Goal: Task Accomplishment & Management: Use online tool/utility

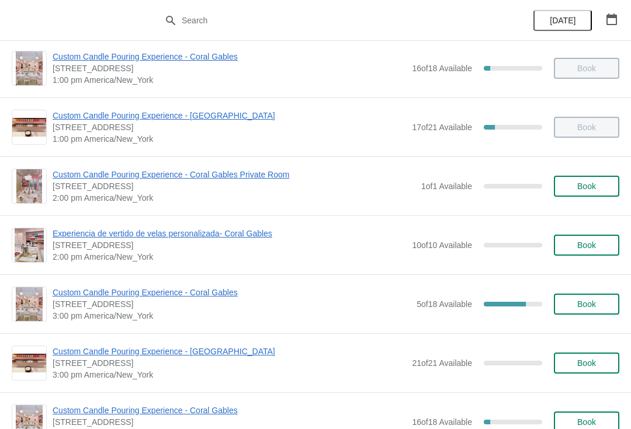
scroll to position [315, 0]
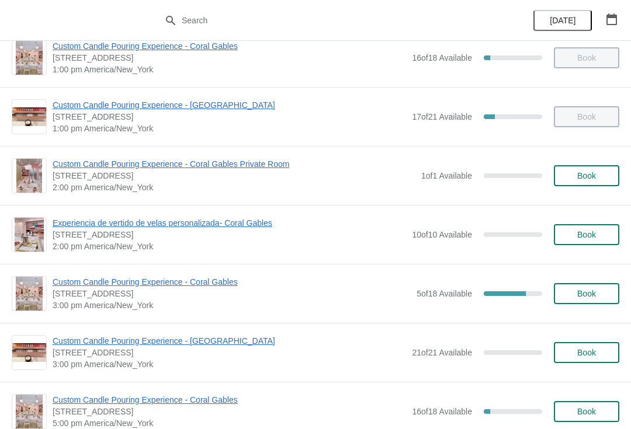
click at [63, 277] on span "Custom Candle Pouring Experience - Coral Gables" at bounding box center [232, 282] width 358 height 12
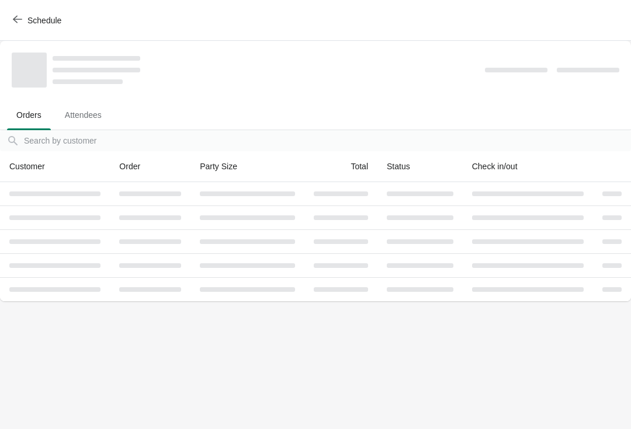
scroll to position [0, 0]
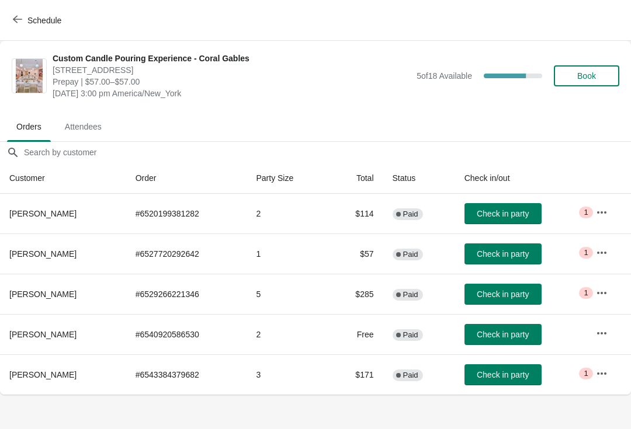
click at [511, 373] on span "Check in party" at bounding box center [503, 374] width 52 height 9
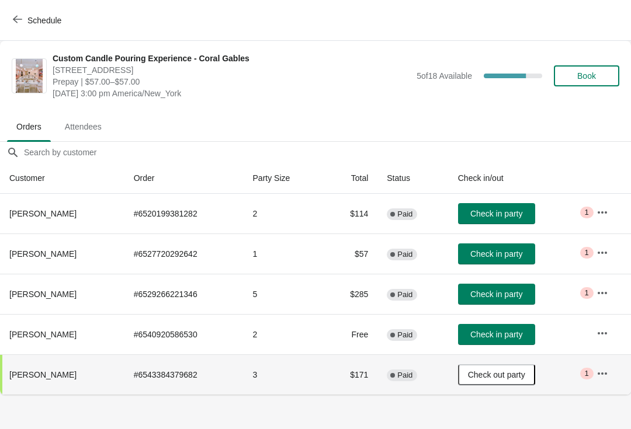
click at [507, 259] on button "Check in party" at bounding box center [496, 254] width 77 height 21
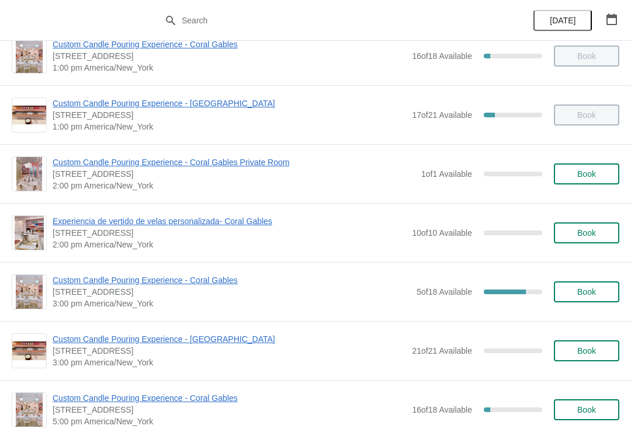
scroll to position [318, 0]
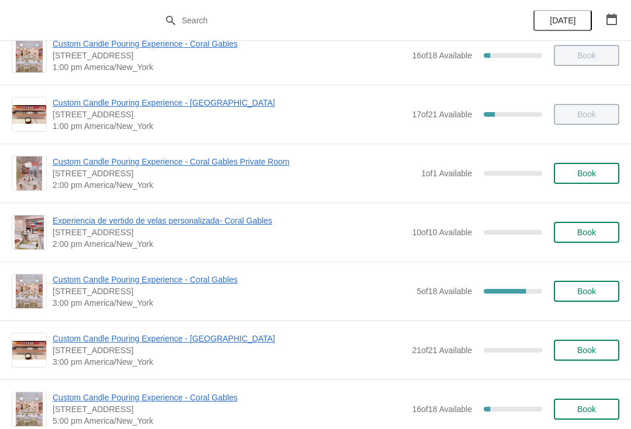
click at [92, 282] on span "Custom Candle Pouring Experience - Coral Gables" at bounding box center [232, 280] width 358 height 12
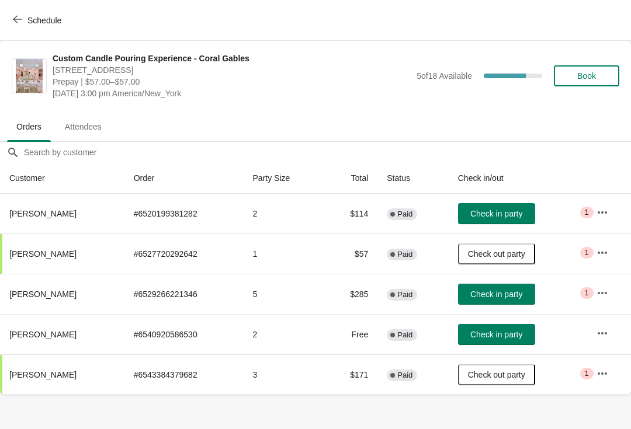
scroll to position [0, 0]
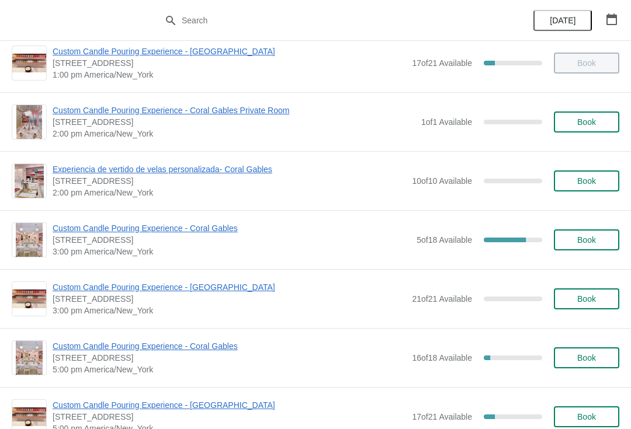
scroll to position [446, 0]
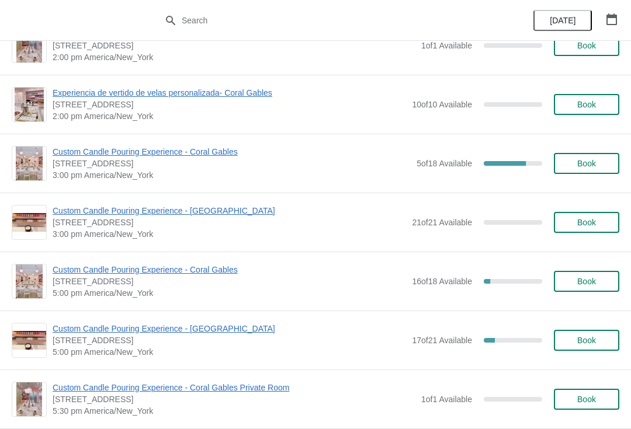
click at [196, 152] on span "Custom Candle Pouring Experience - Coral Gables" at bounding box center [232, 152] width 358 height 12
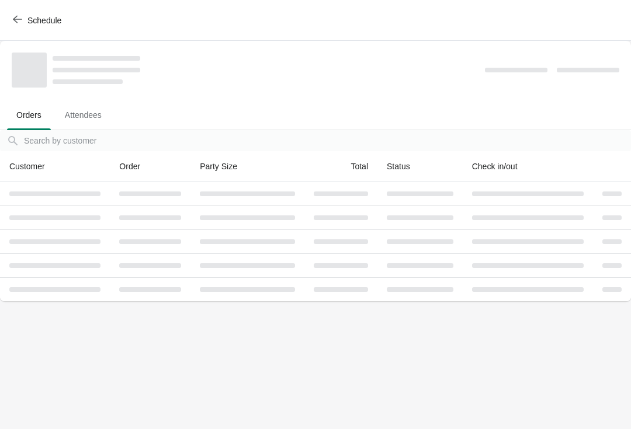
scroll to position [0, 0]
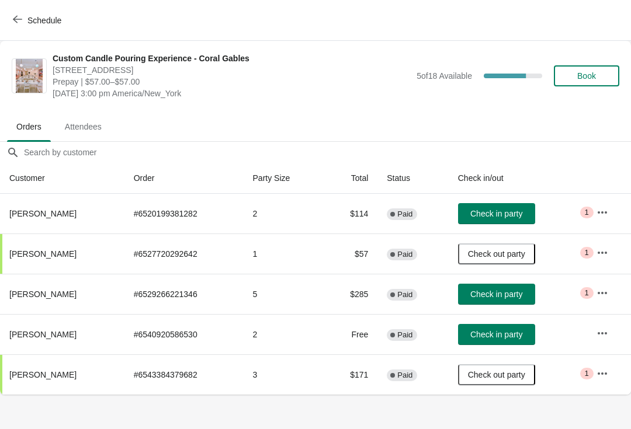
click at [520, 294] on span "Check in party" at bounding box center [496, 294] width 52 height 9
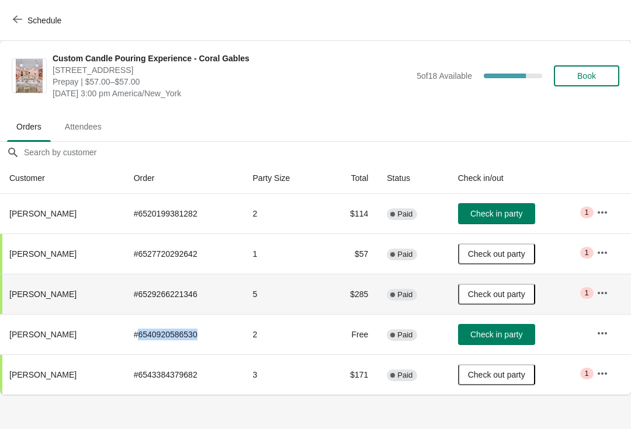
copy td "6540920586530"
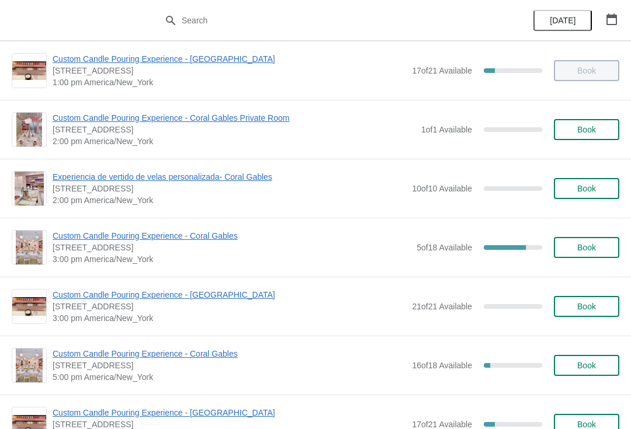
scroll to position [362, 0]
click at [223, 232] on span "Custom Candle Pouring Experience - Coral Gables" at bounding box center [232, 236] width 358 height 12
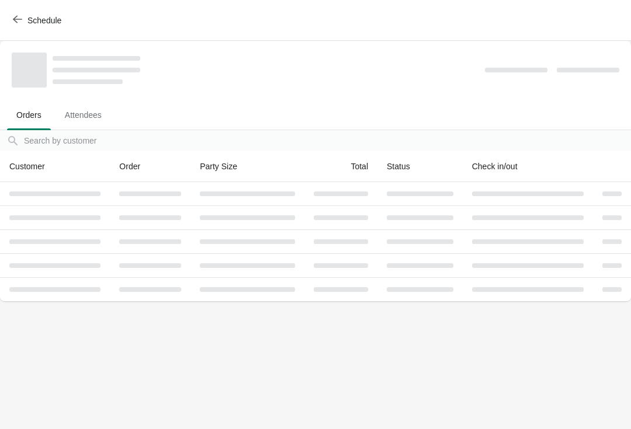
scroll to position [0, 0]
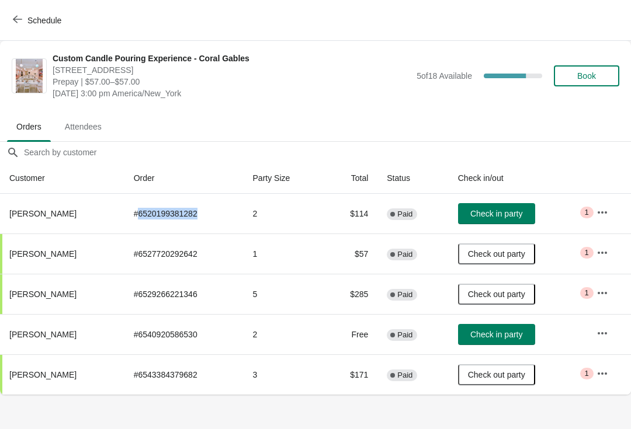
copy td "6520199381282"
click at [336, 295] on td "$285" at bounding box center [350, 294] width 53 height 40
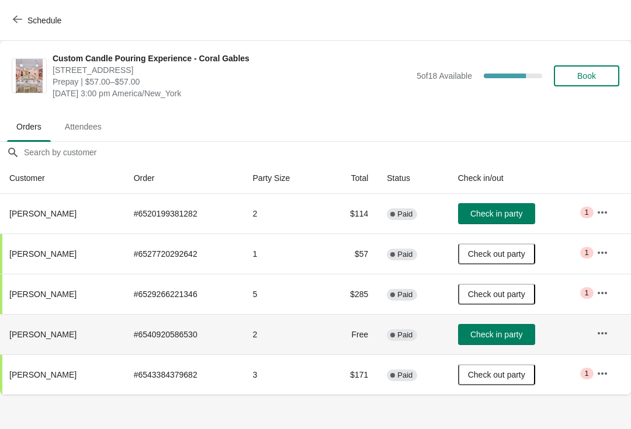
click at [318, 324] on td "2" at bounding box center [284, 334] width 81 height 40
click at [313, 377] on td "3" at bounding box center [284, 375] width 81 height 40
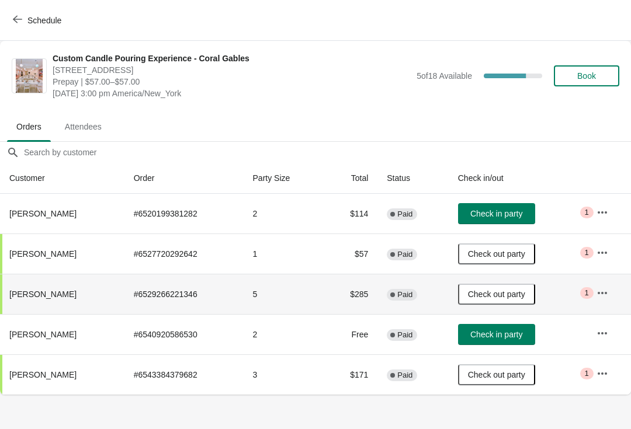
click at [322, 312] on td "5" at bounding box center [284, 294] width 81 height 40
click at [346, 270] on td "$57" at bounding box center [350, 254] width 53 height 40
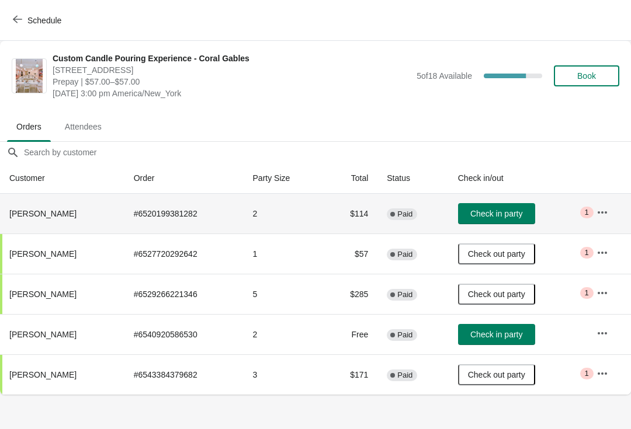
click at [359, 229] on td "$114" at bounding box center [350, 214] width 53 height 40
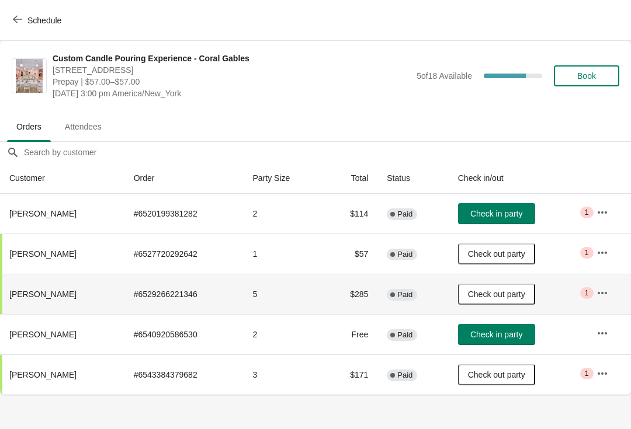
click at [359, 306] on td "$285" at bounding box center [350, 294] width 53 height 40
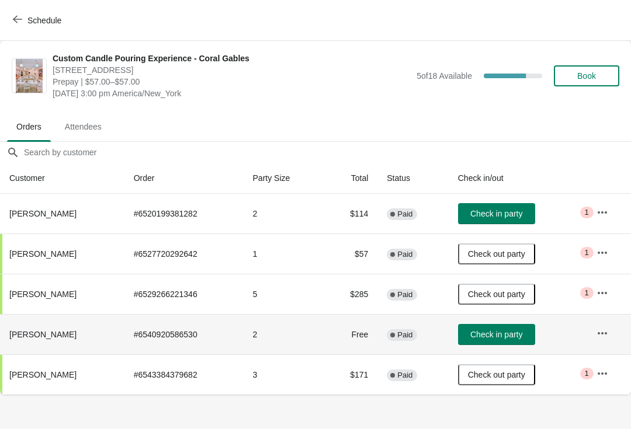
click at [331, 344] on td "Free" at bounding box center [350, 334] width 53 height 40
click at [497, 329] on button "Check in party" at bounding box center [496, 334] width 77 height 21
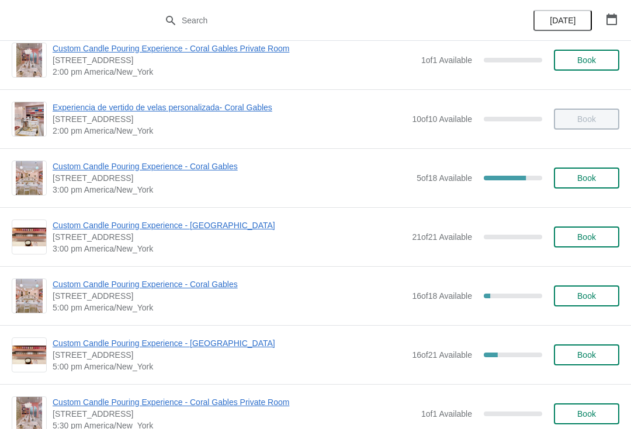
scroll to position [434, 0]
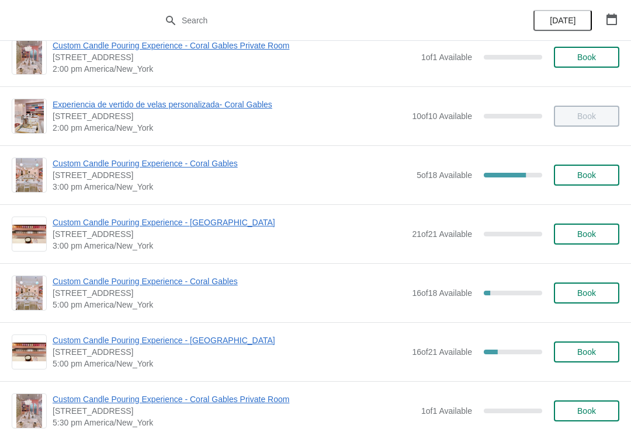
click at [192, 167] on span "Custom Candle Pouring Experience - Coral Gables" at bounding box center [232, 164] width 358 height 12
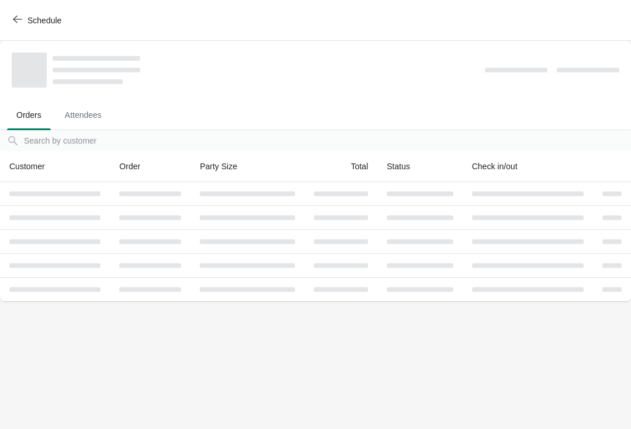
scroll to position [0, 0]
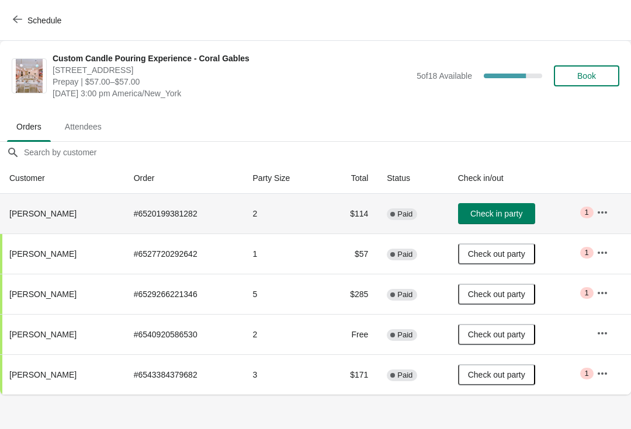
click at [510, 223] on button "Check in party" at bounding box center [496, 213] width 77 height 21
click at [501, 217] on span "Check in party" at bounding box center [496, 213] width 52 height 9
